Goal: Task Accomplishment & Management: Manage account settings

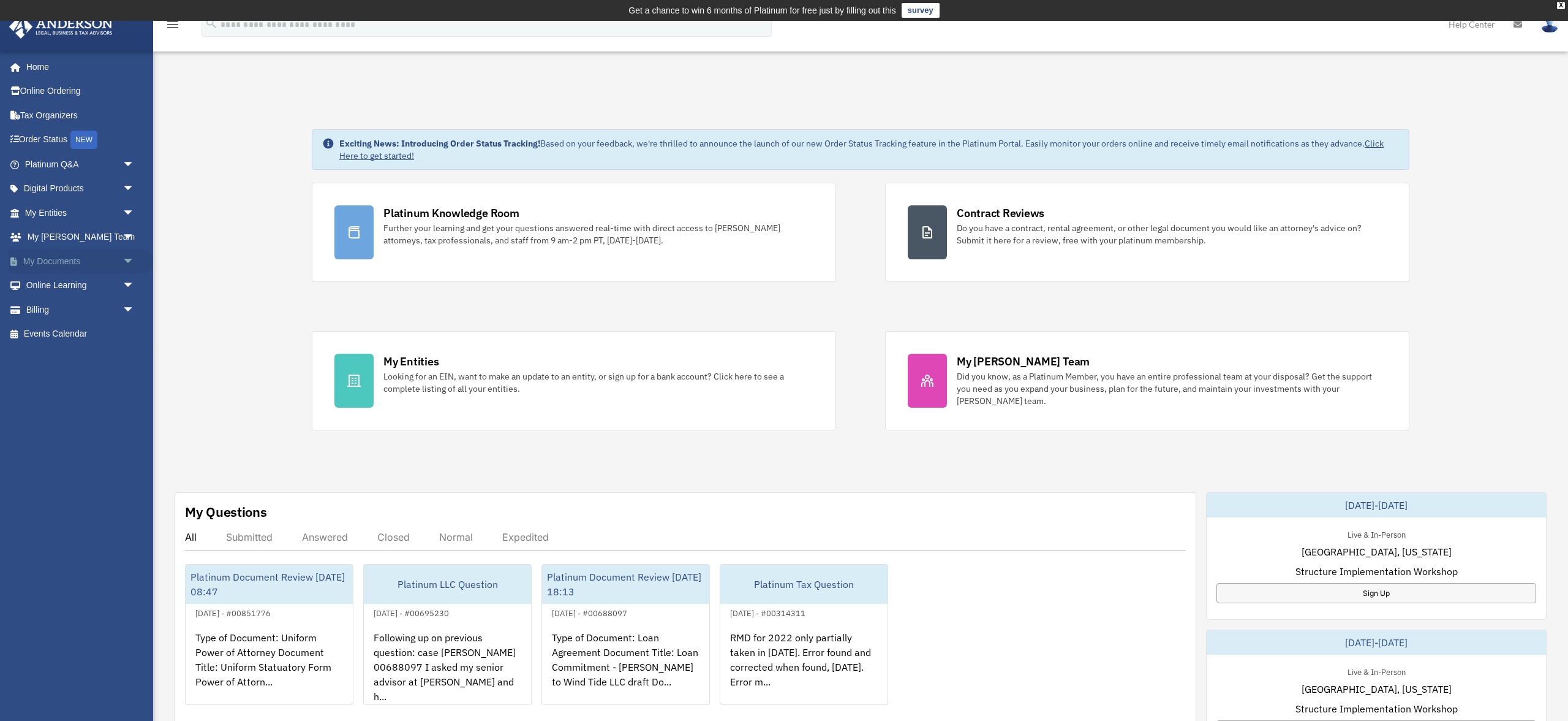
click at [56, 273] on link "My Documents arrow_drop_down" at bounding box center [81, 261] width 144 height 24
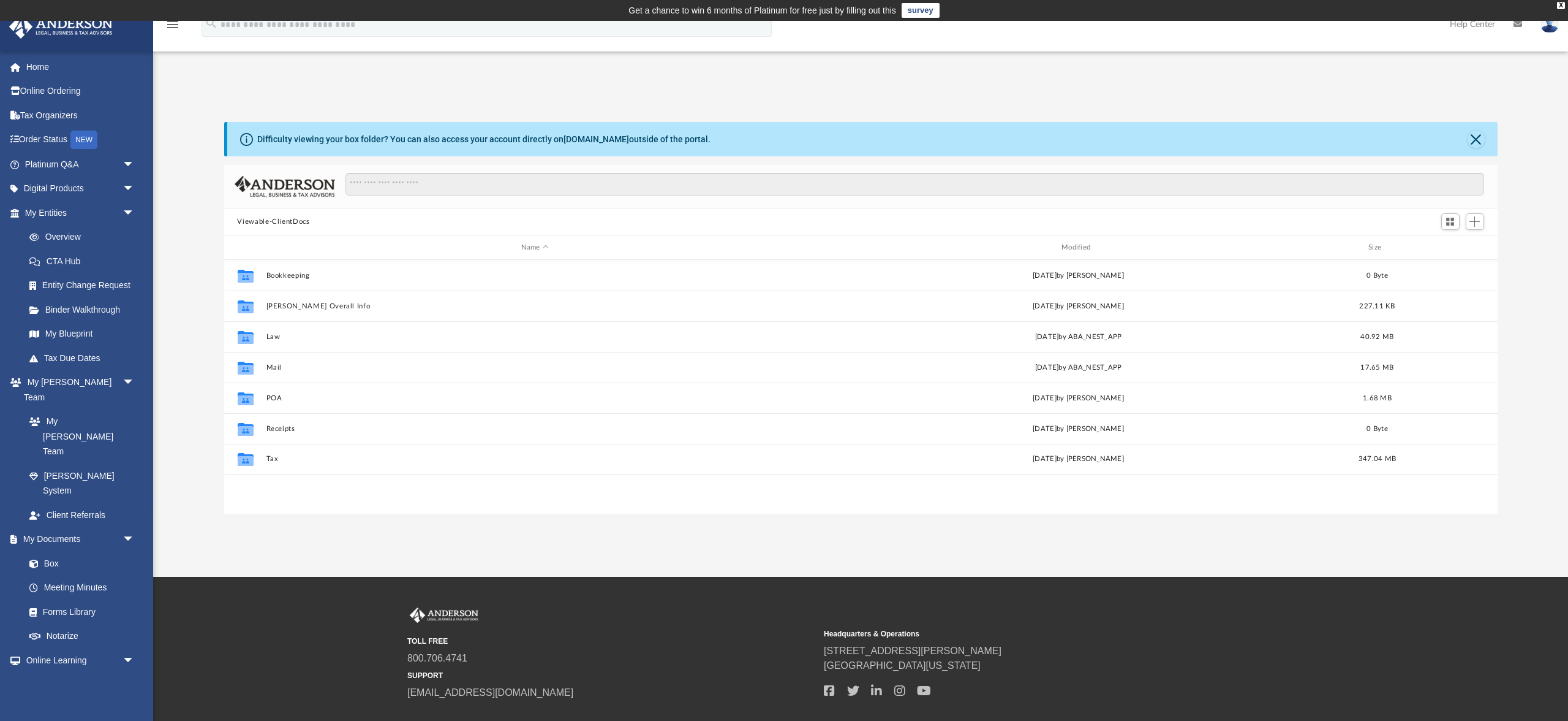
scroll to position [1, 1]
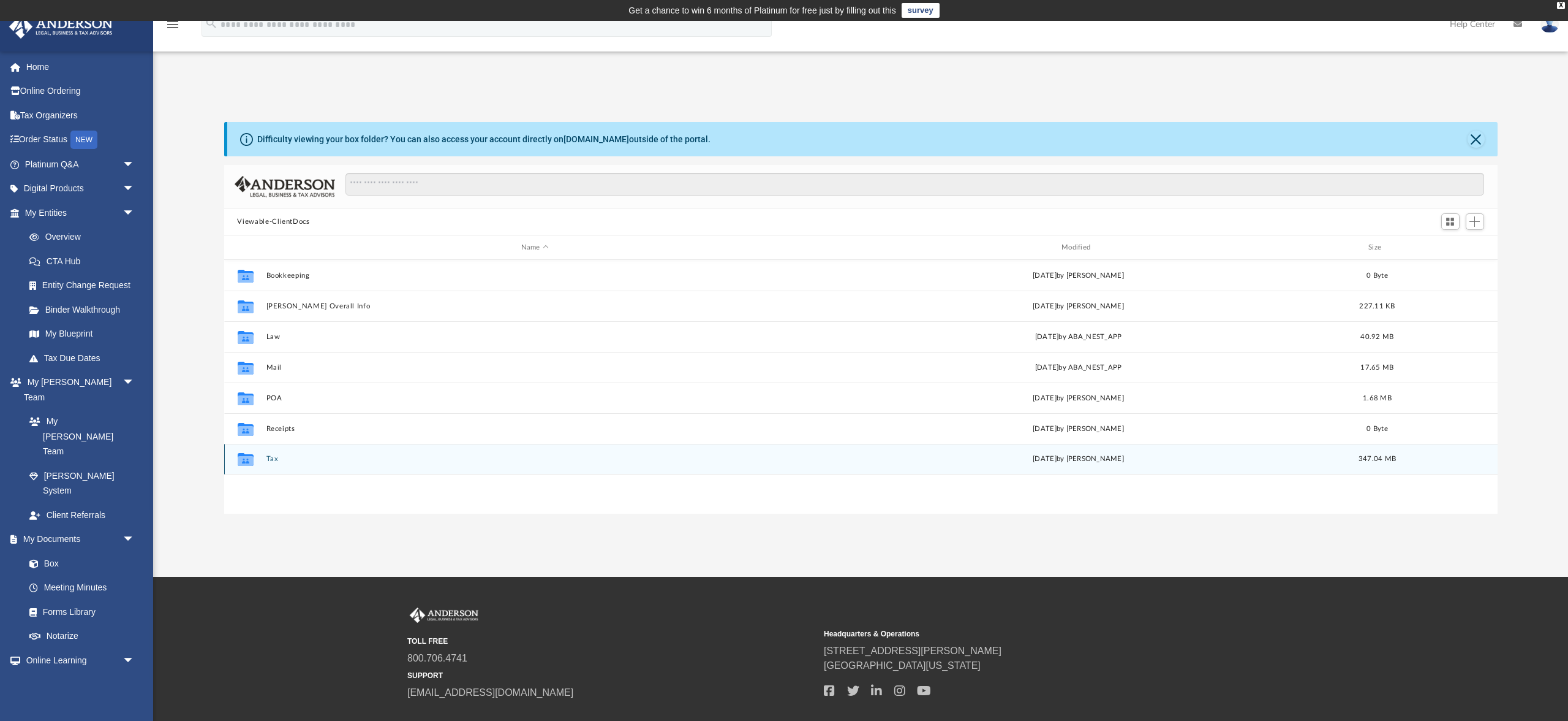
click at [281, 463] on button "Tax" at bounding box center [535, 458] width 538 height 8
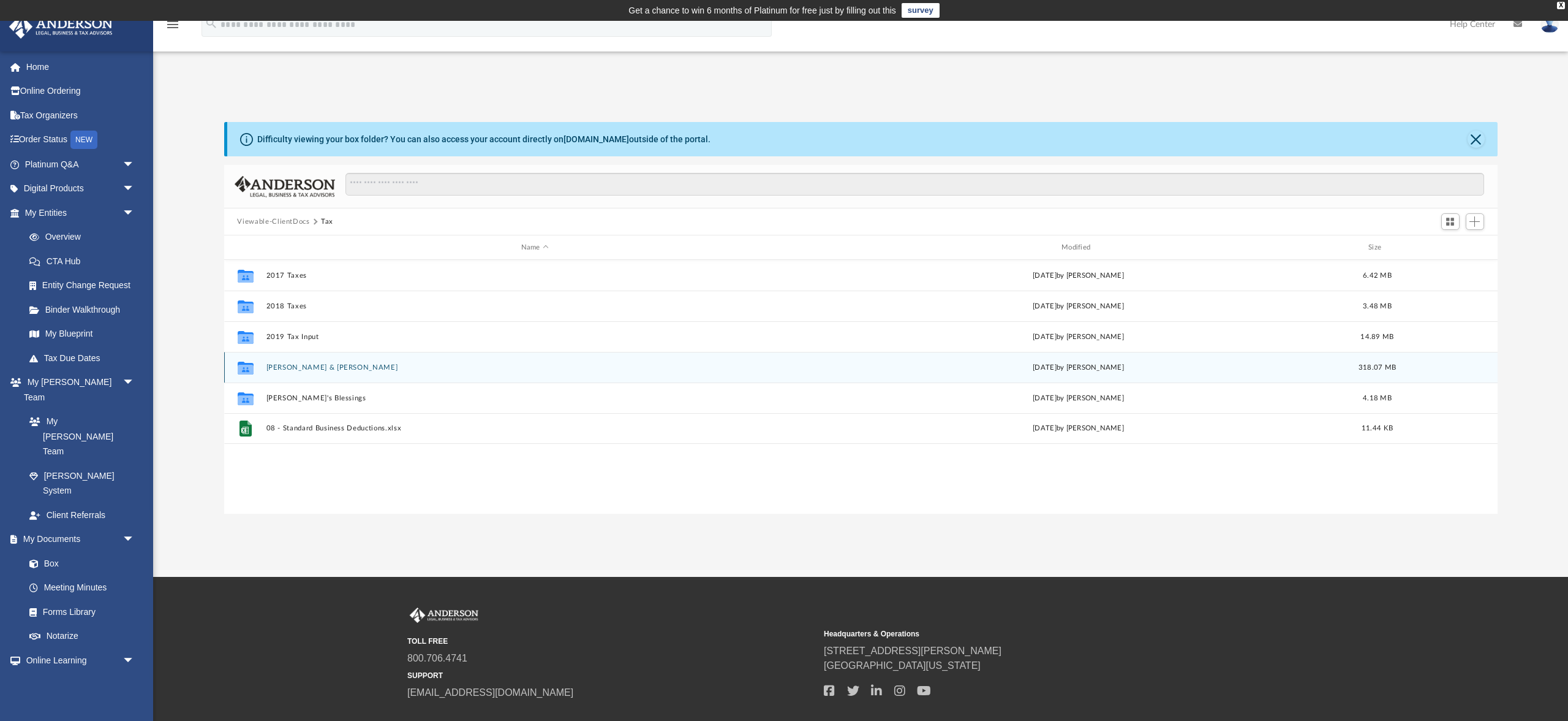
click at [305, 371] on button "[PERSON_NAME] & [PERSON_NAME]" at bounding box center [535, 367] width 538 height 8
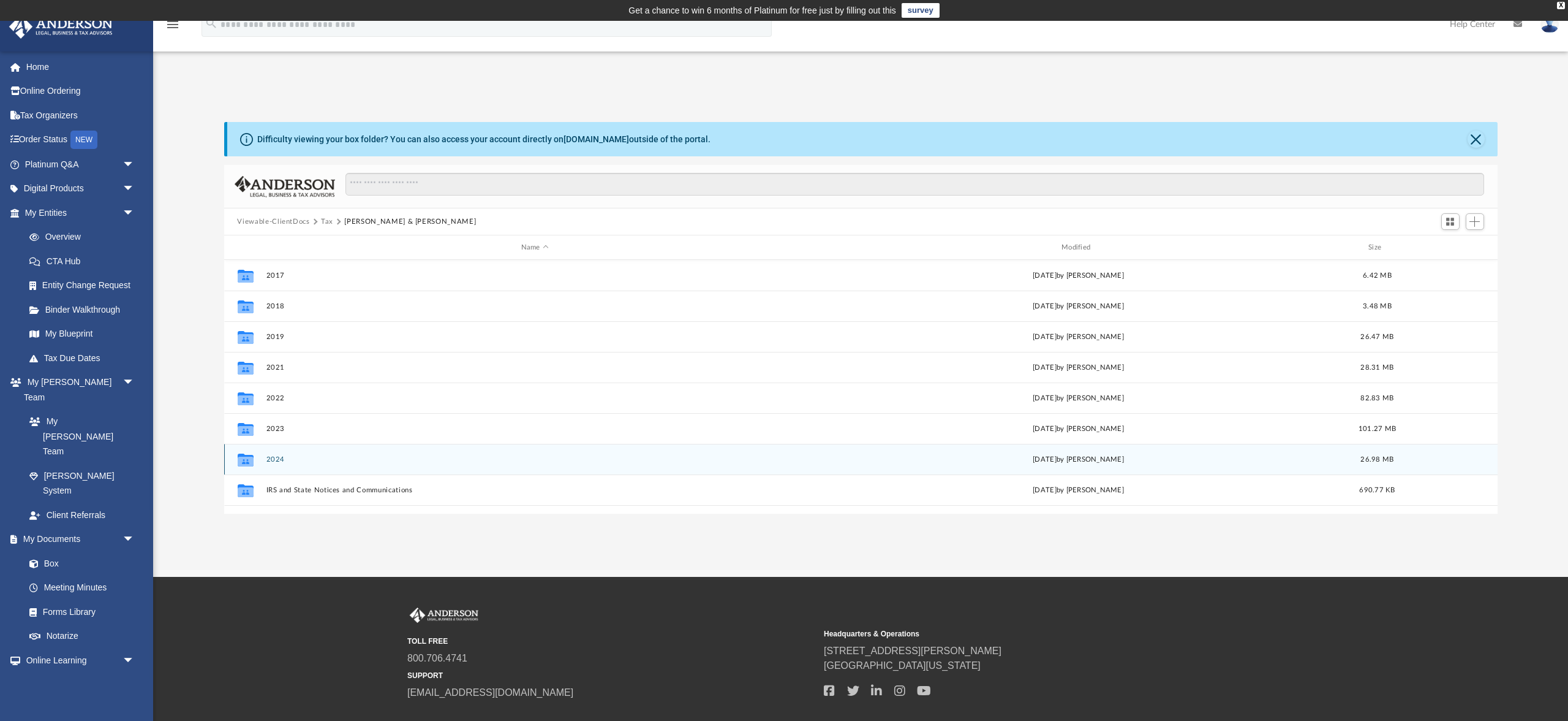
click at [285, 464] on button "2024" at bounding box center [535, 459] width 538 height 8
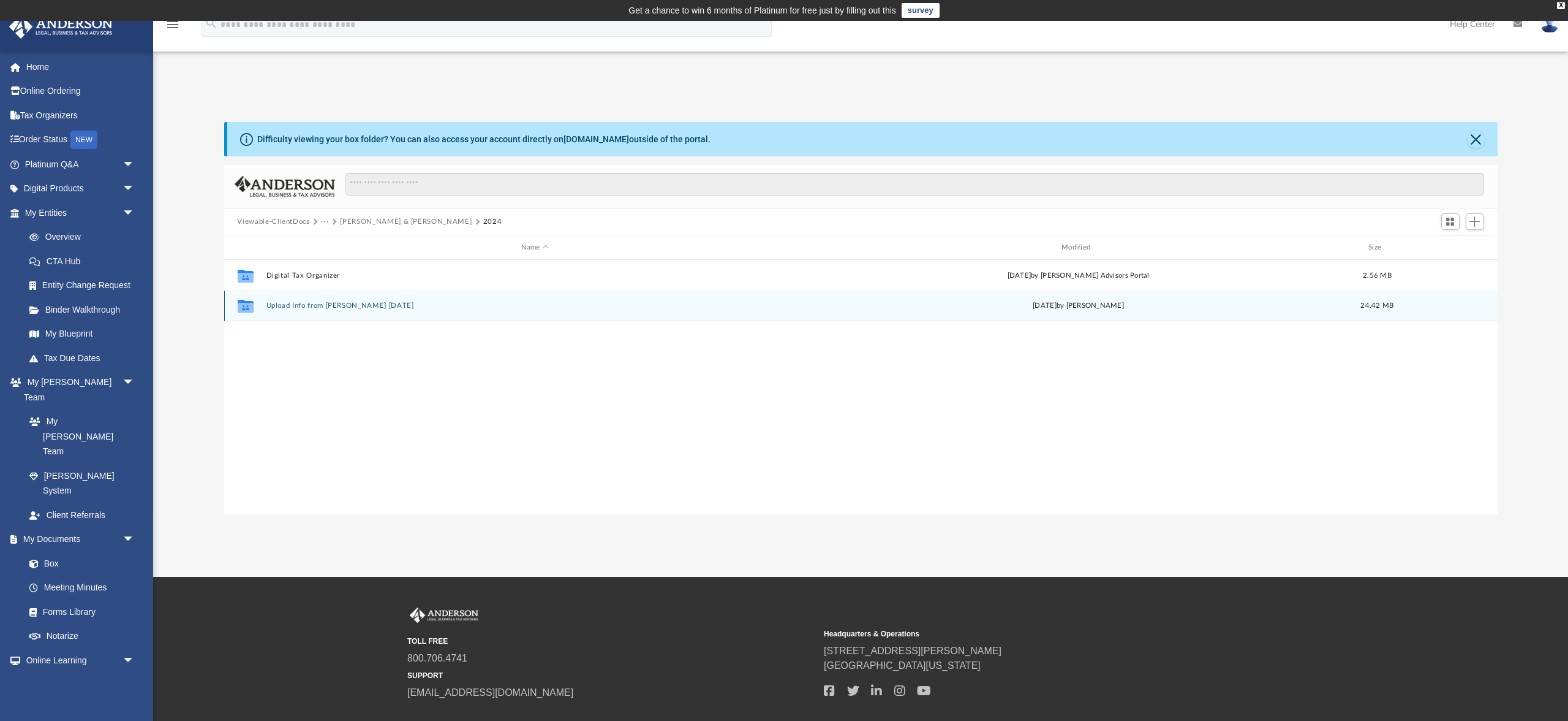
click at [348, 310] on button "Upload Info from [PERSON_NAME] [DATE]" at bounding box center [535, 305] width 538 height 8
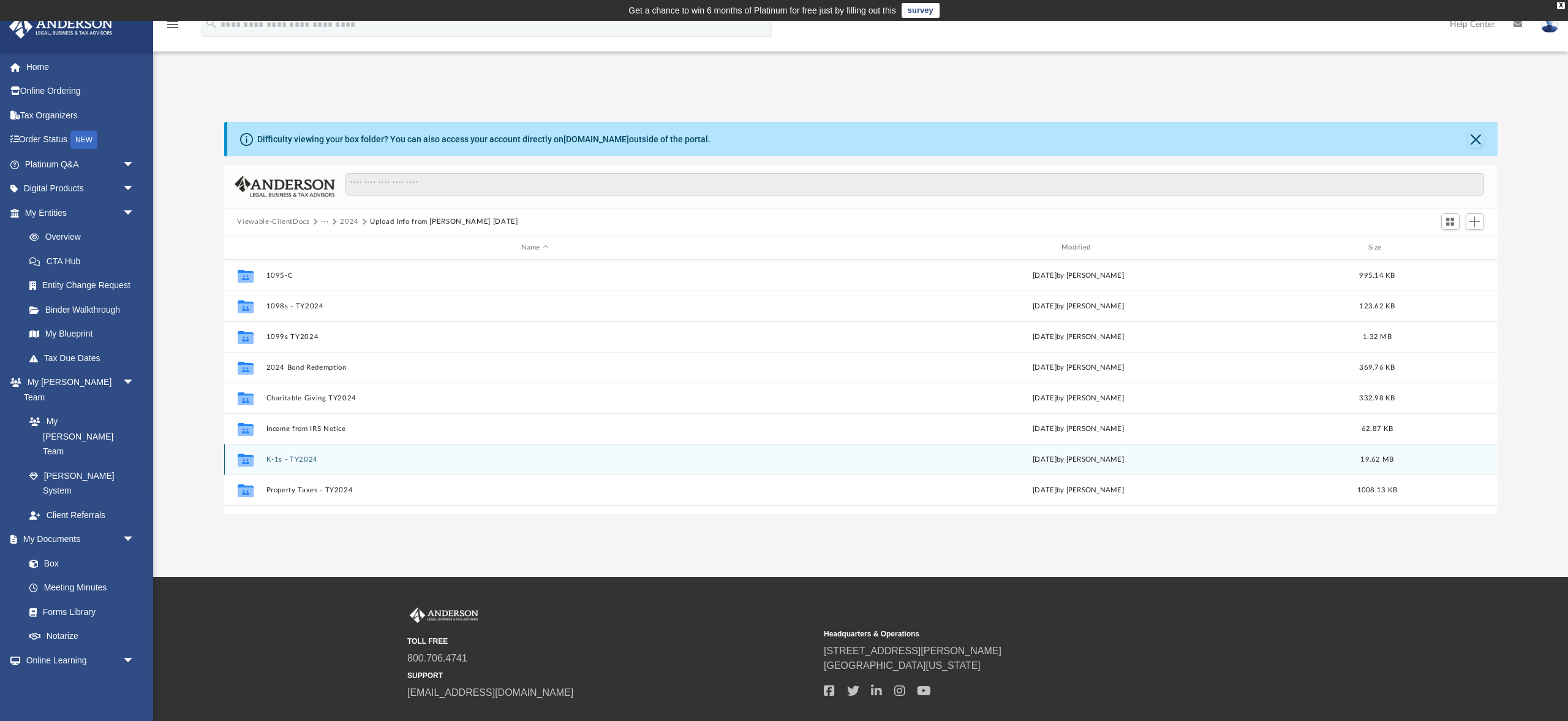
click at [333, 464] on button "K-1s - TY2024" at bounding box center [535, 459] width 538 height 8
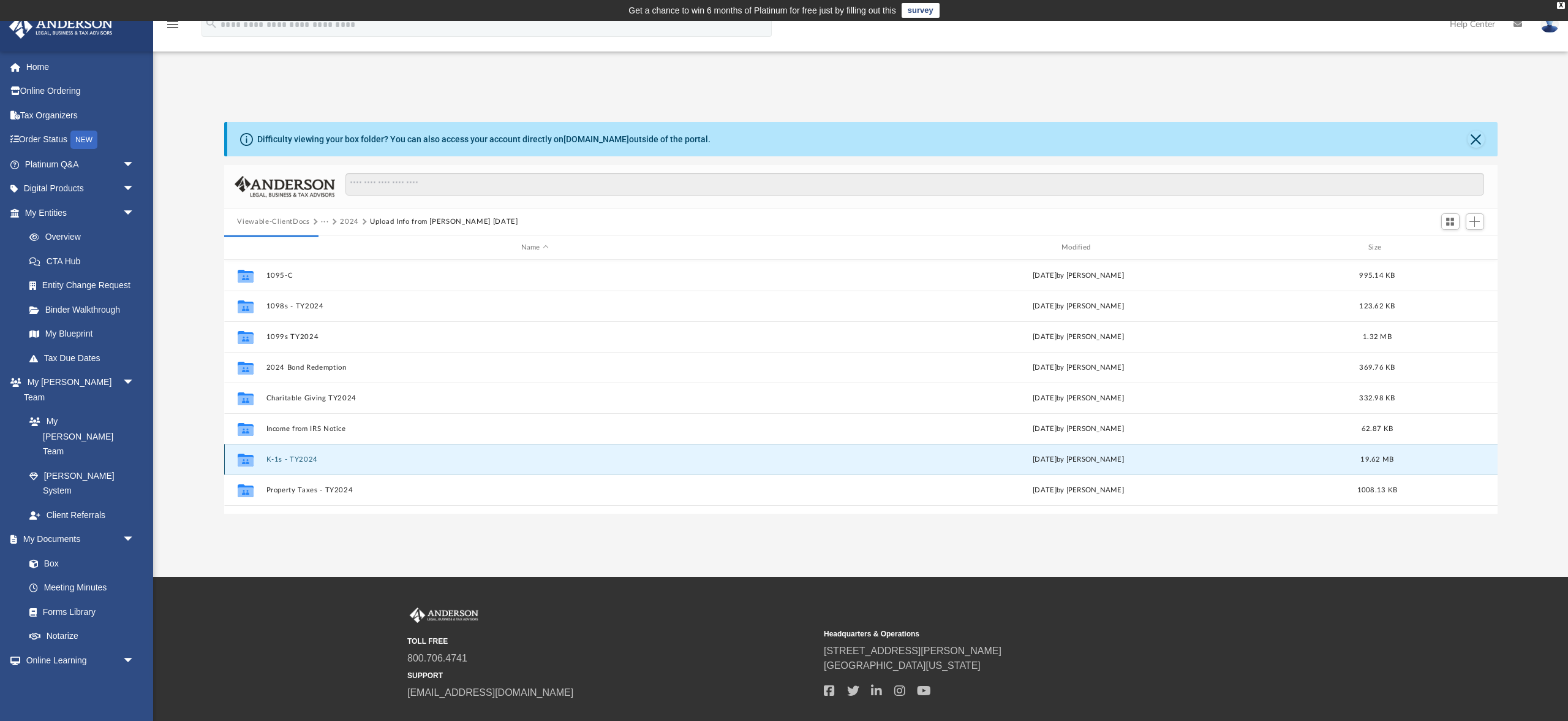
click at [333, 464] on button "K-1s - TY2024" at bounding box center [535, 459] width 538 height 8
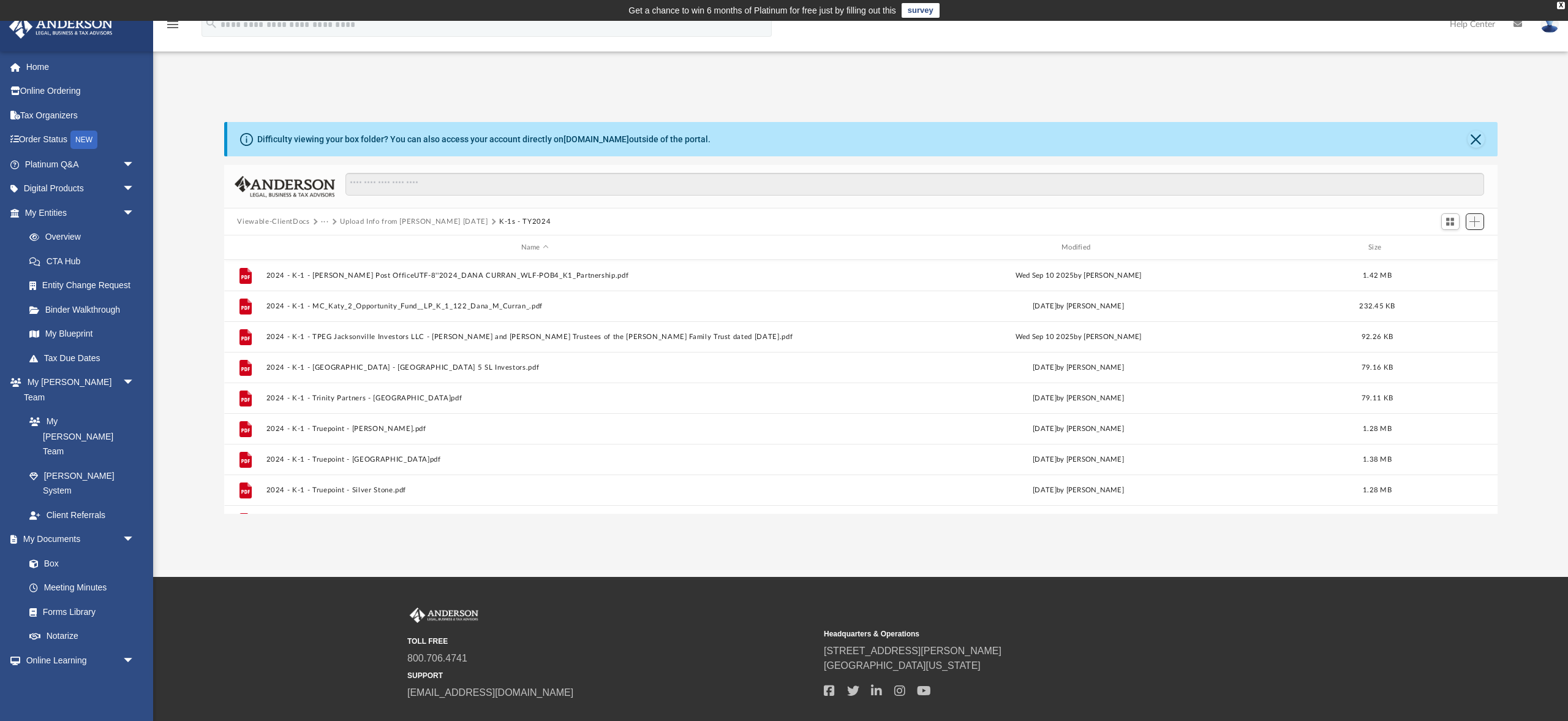
click at [1476, 230] on button "Add" at bounding box center [1474, 222] width 18 height 17
click at [1434, 288] on li "Upload" at bounding box center [1453, 281] width 39 height 13
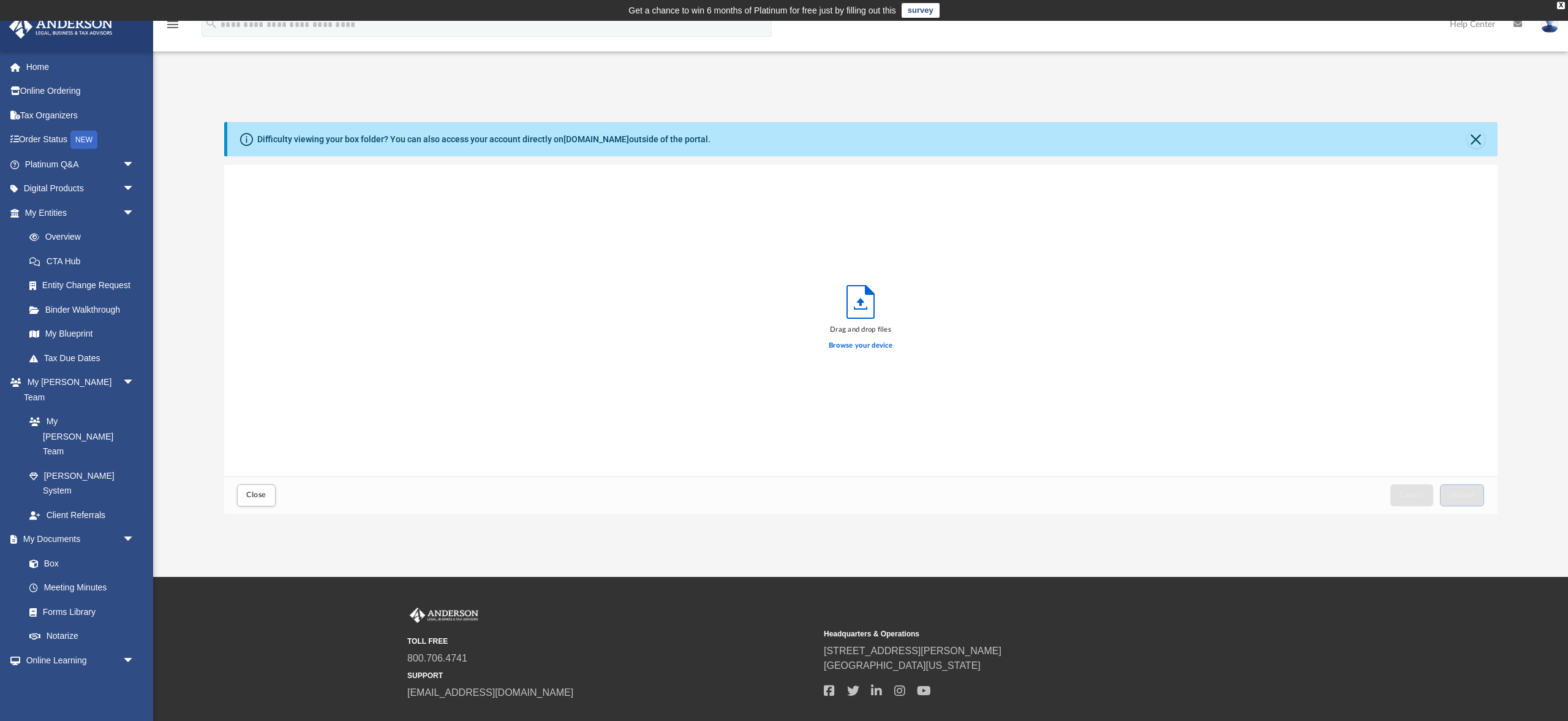
scroll to position [401, 1272]
click at [855, 351] on label "Browse your device" at bounding box center [860, 345] width 63 height 11
click at [0, 0] on input "Browse your device" at bounding box center [0, 0] width 0 height 0
click at [1454, 498] on span "Upload" at bounding box center [1462, 494] width 26 height 7
